Goal: Check status: Check status

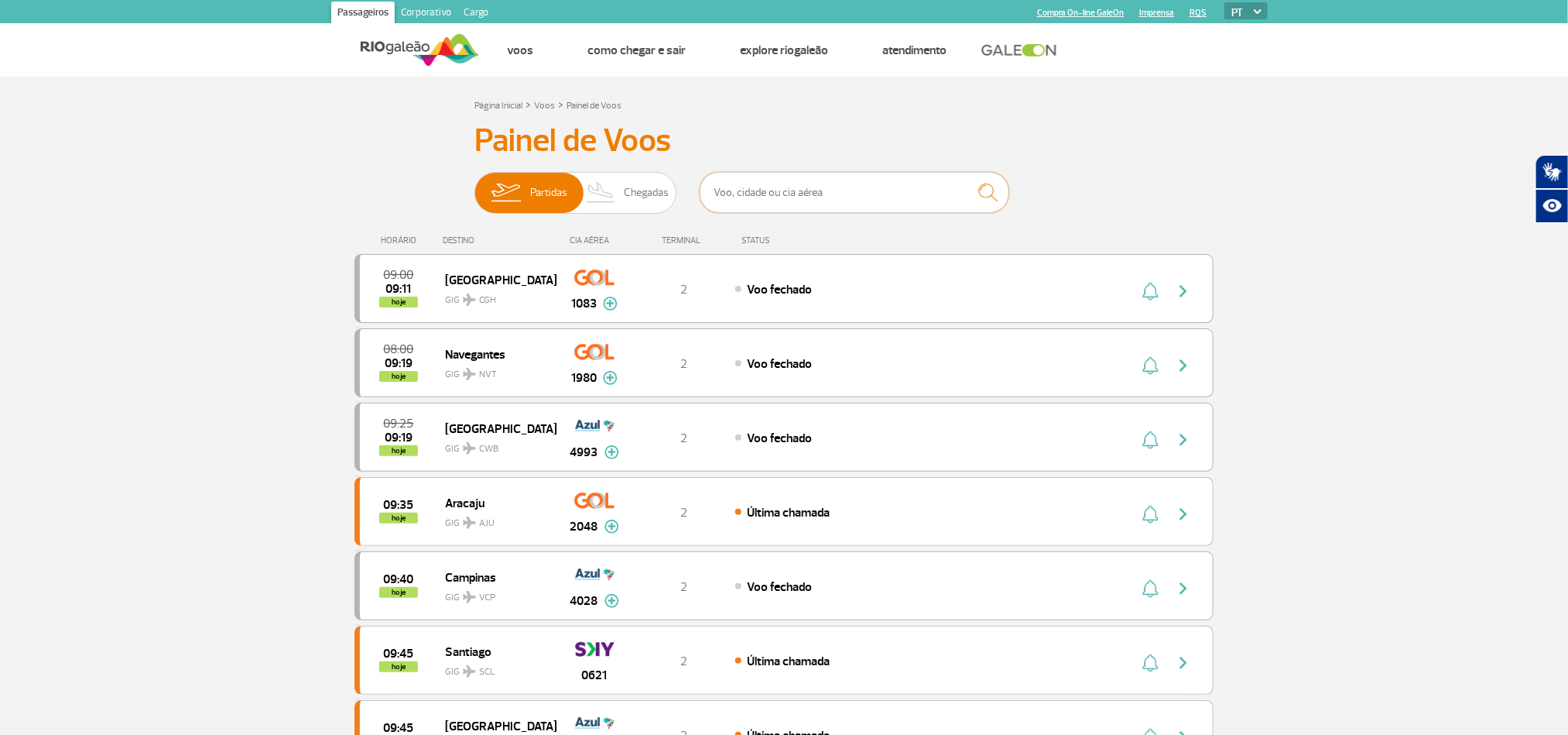
click at [755, 209] on input "text" at bounding box center [854, 192] width 310 height 41
type input "1880"
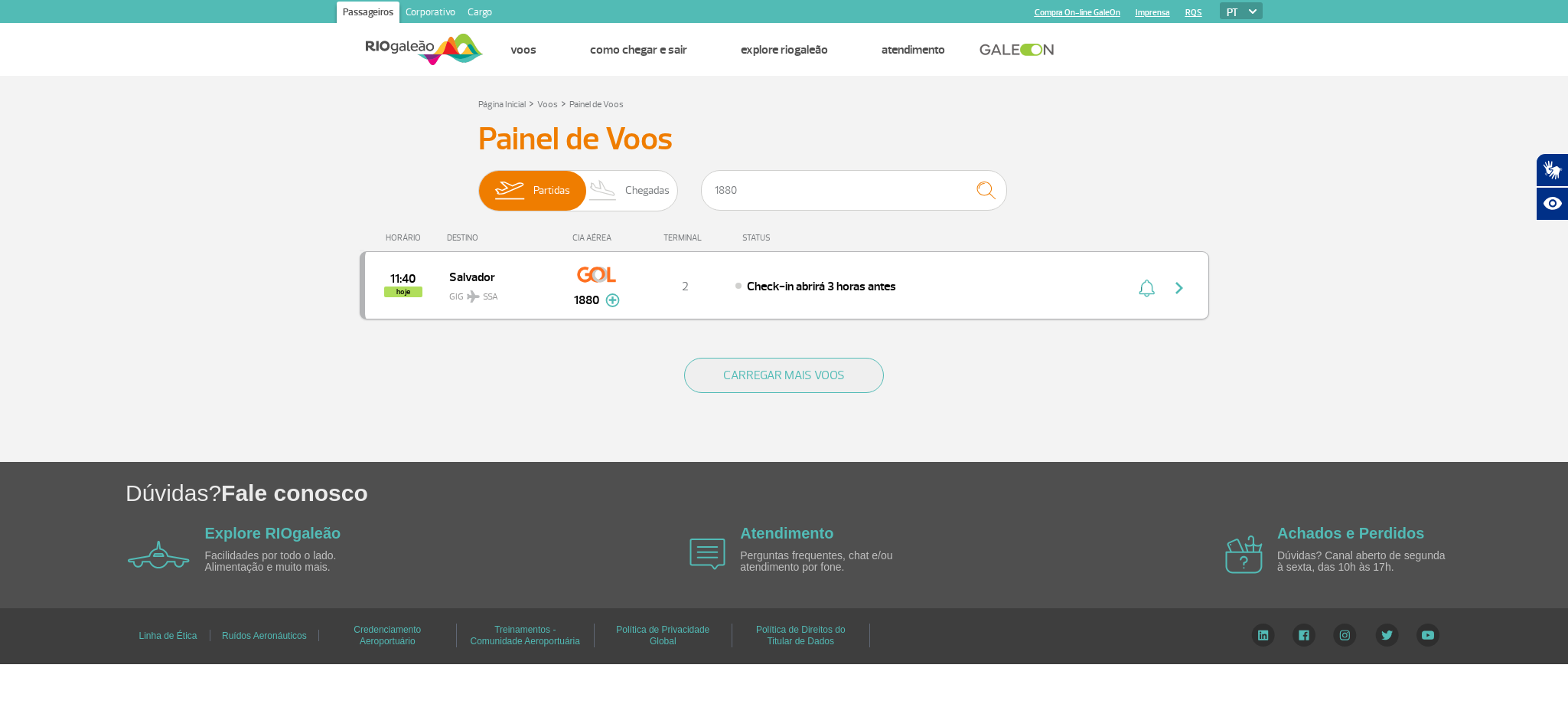
click at [1177, 278] on button "button" at bounding box center [1183, 285] width 35 height 25
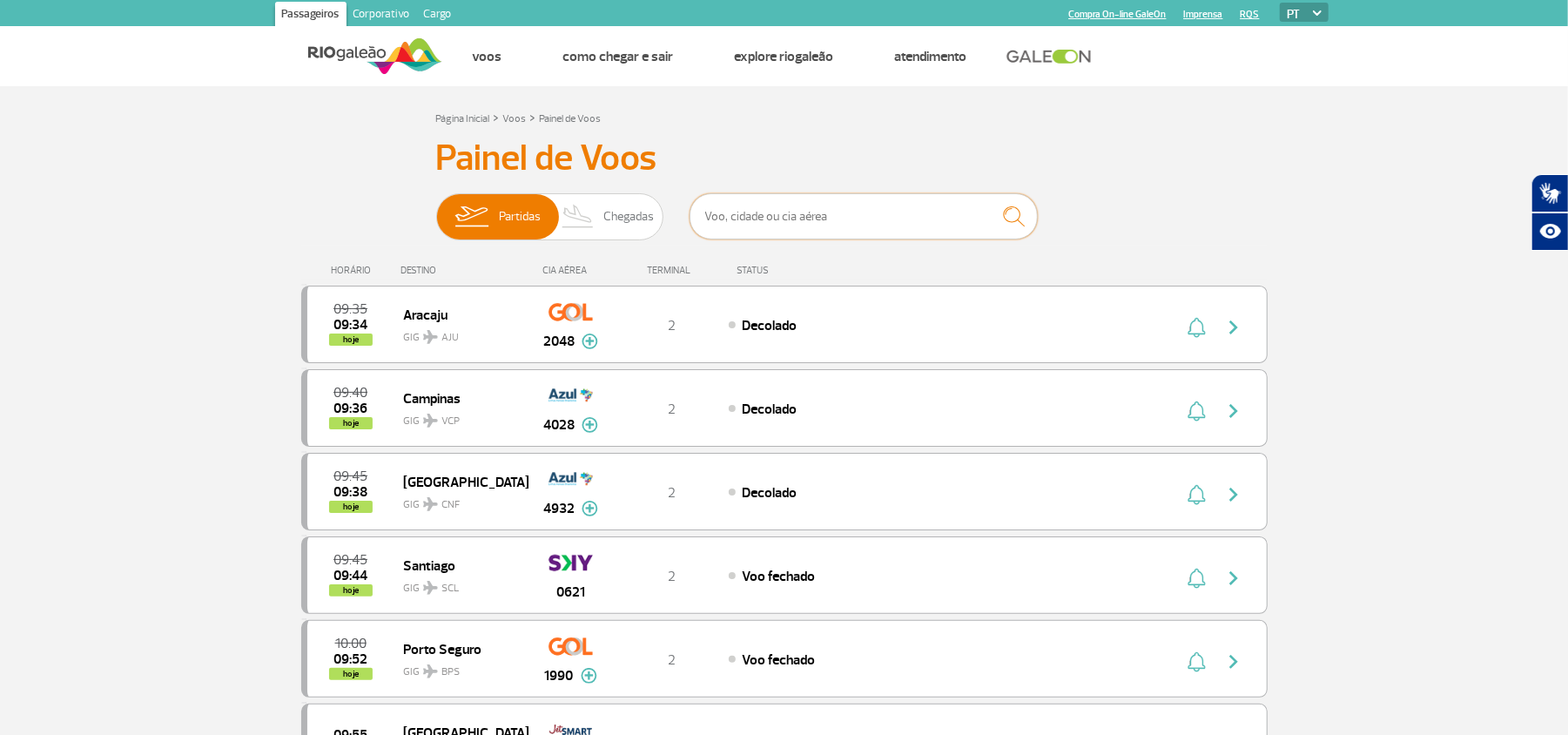
click at [913, 231] on input "text" at bounding box center [863, 216] width 349 height 46
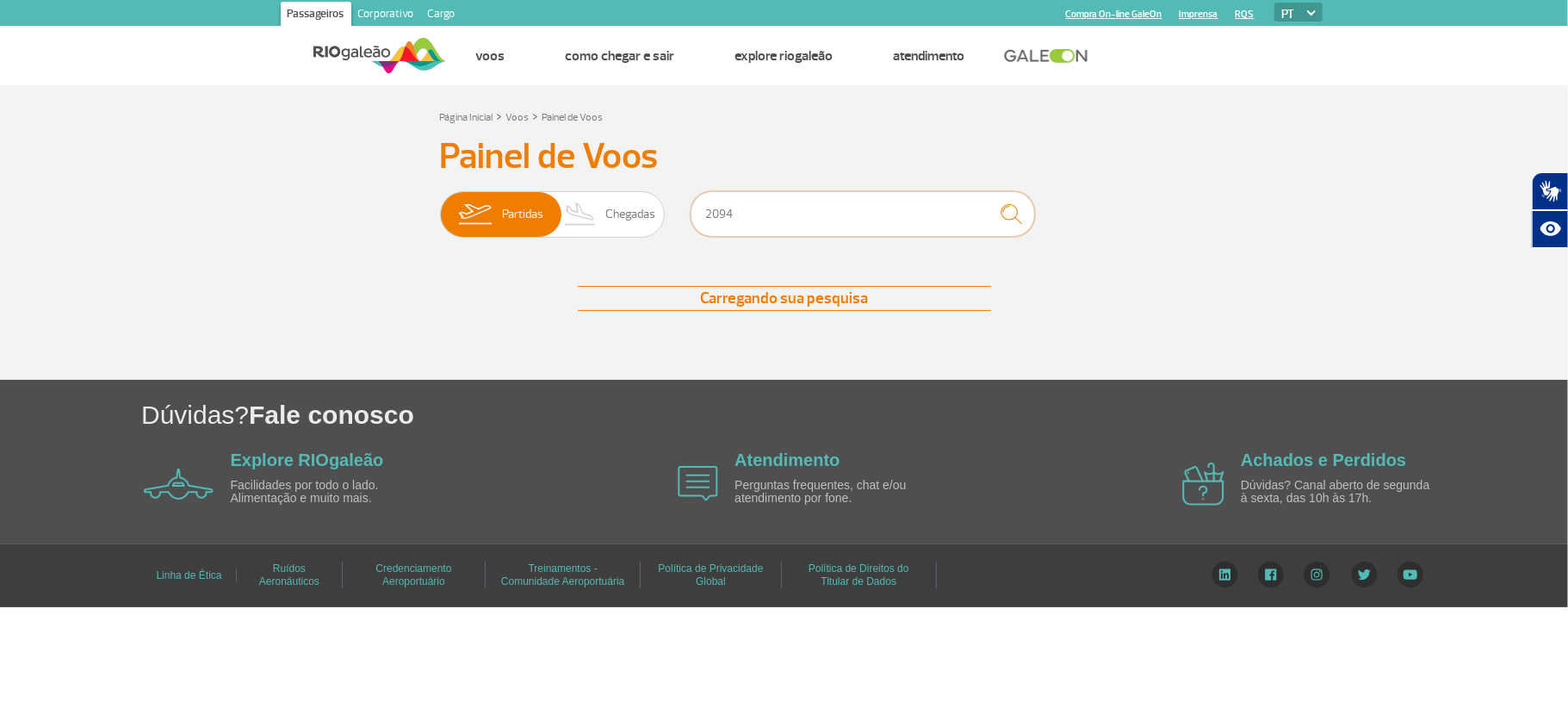
type input "2094"
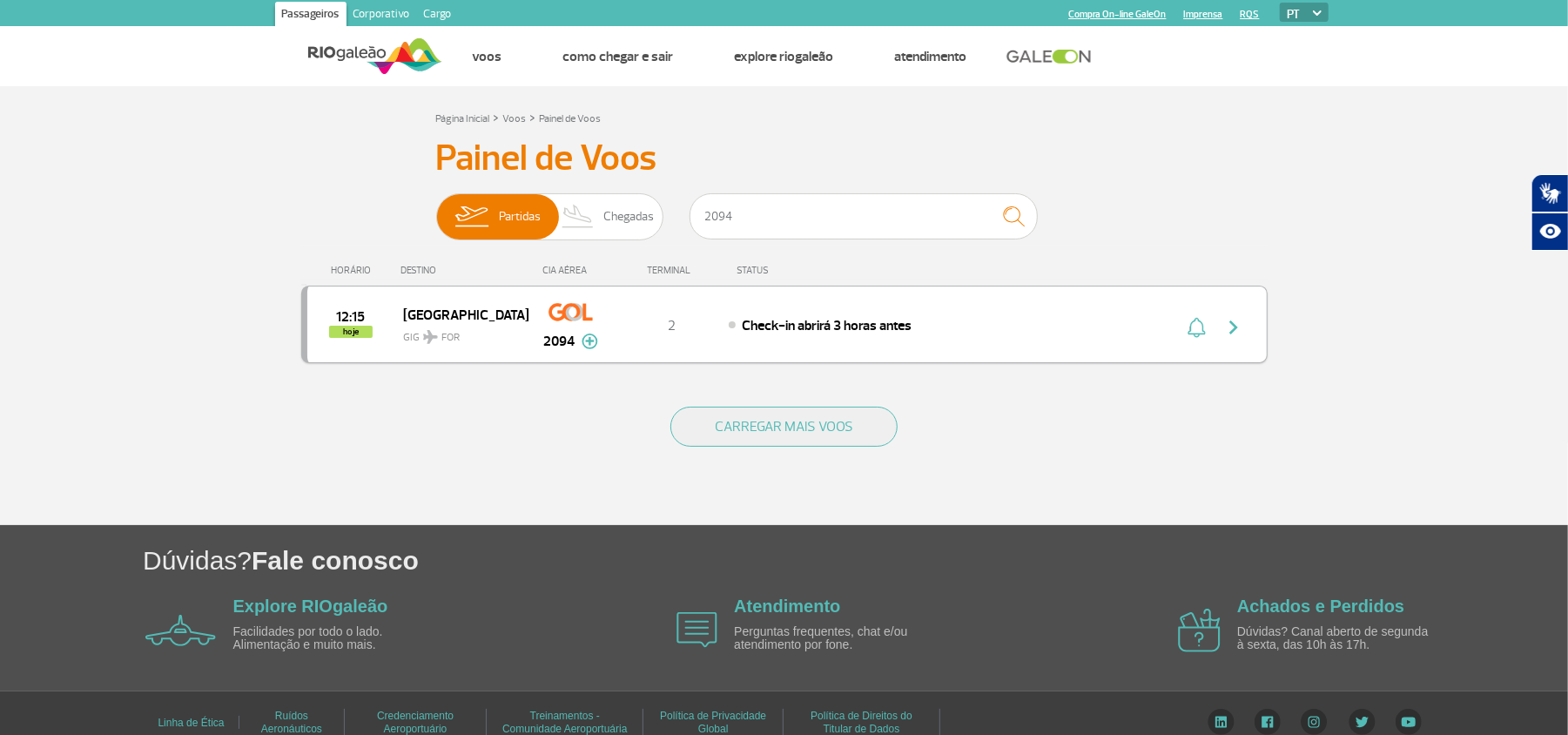
click at [1240, 324] on img "button" at bounding box center [1234, 327] width 21 height 21
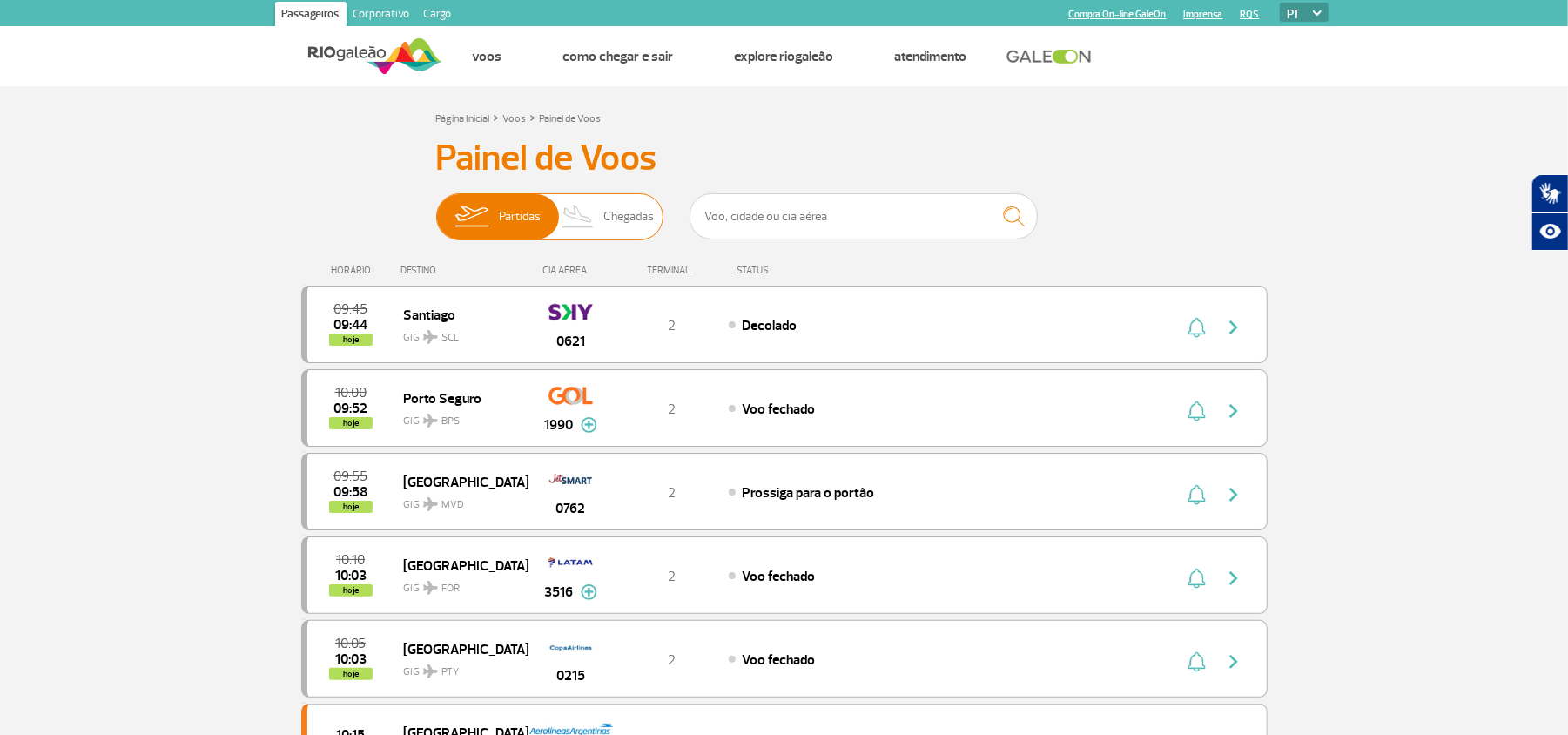
click at [573, 225] on img at bounding box center [577, 216] width 51 height 45
click at [436, 208] on input "Partidas Chegadas" at bounding box center [436, 208] width 0 height 0
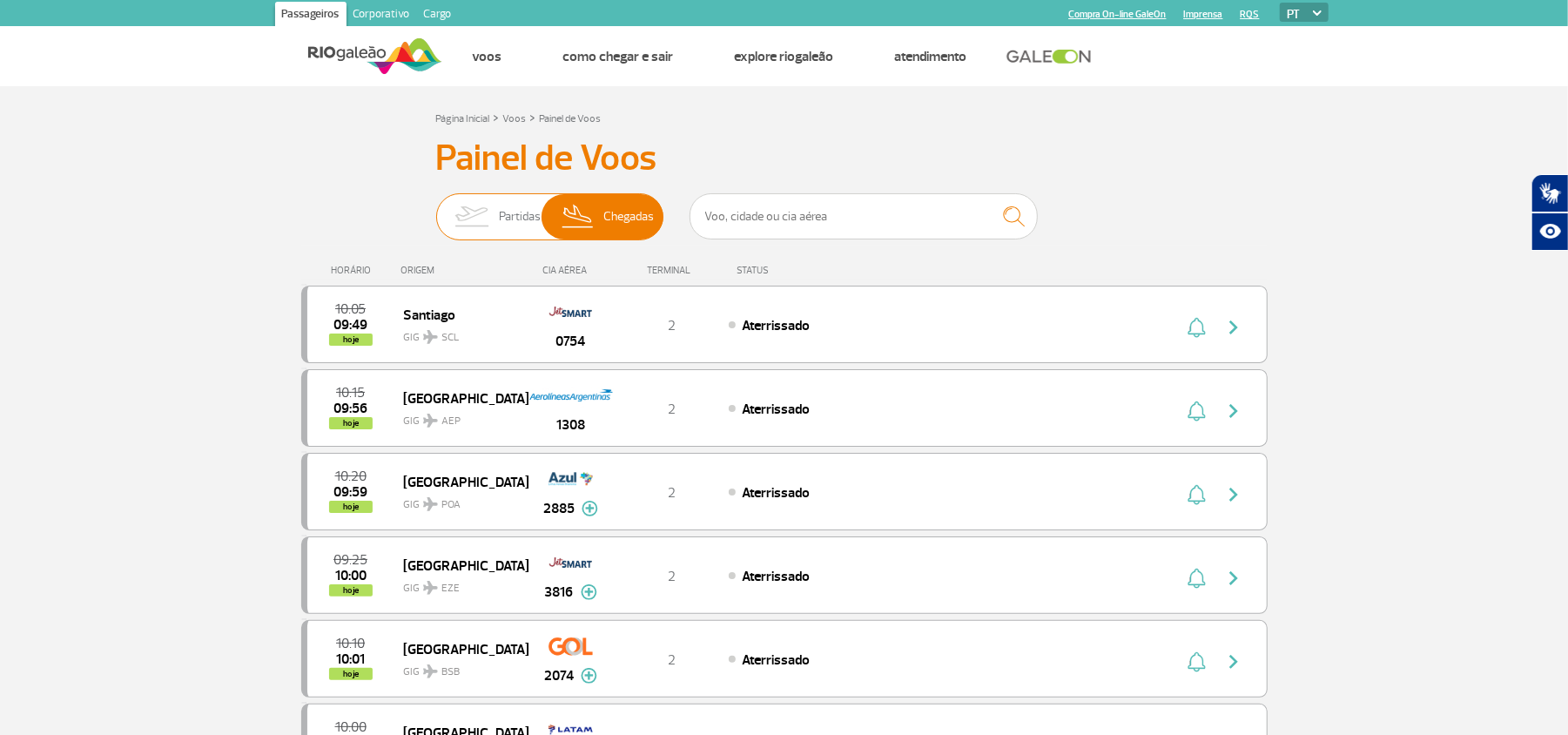
click at [489, 220] on img at bounding box center [471, 216] width 55 height 45
click at [436, 208] on input "Partidas Chegadas" at bounding box center [436, 208] width 0 height 0
